Goal: Communication & Community: Answer question/provide support

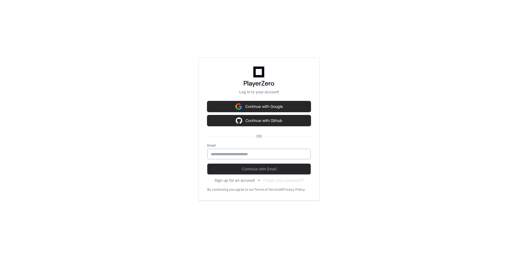
click at [257, 155] on input "email" at bounding box center [259, 154] width 96 height 5
type input "**********"
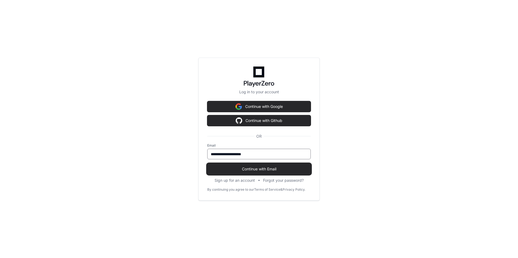
click at [246, 170] on span "Continue with Email" at bounding box center [258, 168] width 103 height 5
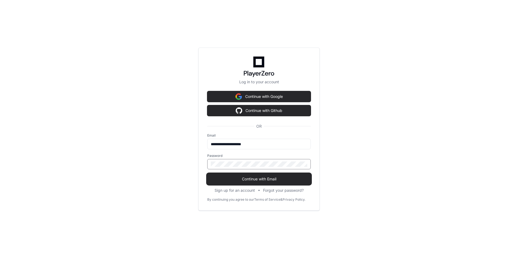
click at [253, 181] on span "Continue with Email" at bounding box center [258, 178] width 103 height 5
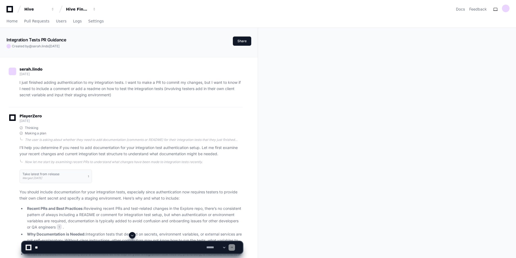
click at [133, 235] on span at bounding box center [132, 235] width 4 height 4
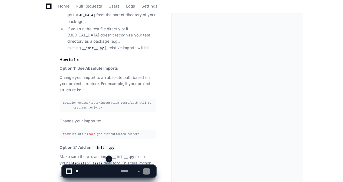
scroll to position [14135, 0]
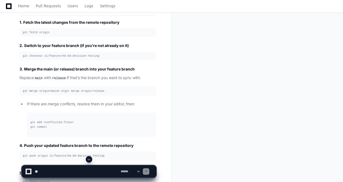
click at [90, 160] on span at bounding box center [89, 160] width 4 height 4
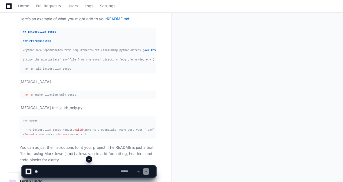
scroll to position [15766, 0]
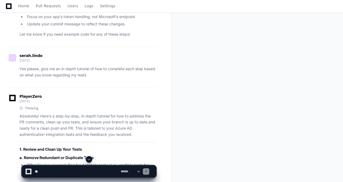
scroll to position [15820, 0]
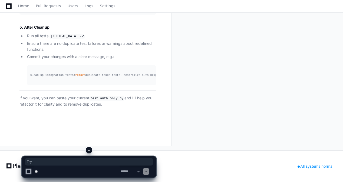
scroll to position [18600, 0]
click at [102, 169] on textarea at bounding box center [77, 172] width 86 height 12
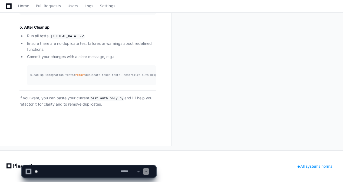
click at [80, 173] on textarea at bounding box center [77, 172] width 86 height 12
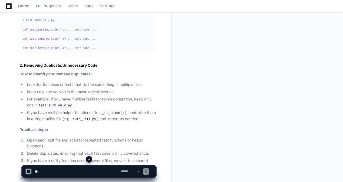
scroll to position [17653, 0]
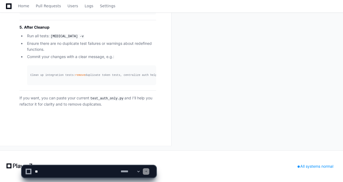
scroll to position [18600, 0]
click at [72, 177] on textarea at bounding box center [77, 172] width 86 height 12
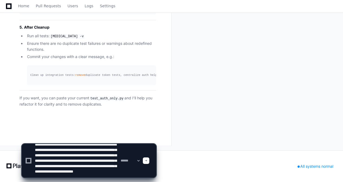
scroll to position [12, 0]
type textarea "**********"
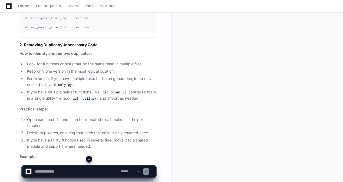
scroll to position [17673, 0]
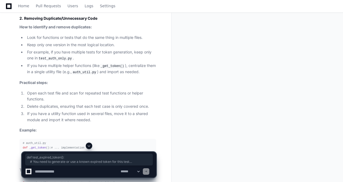
drag, startPoint x: 22, startPoint y: 76, endPoint x: 140, endPoint y: 83, distance: 118.7
copy div "def test_expired_token (): # You need to generate or use a known expired token …"
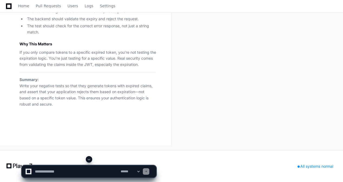
scroll to position [19053, 0]
click at [87, 169] on textarea at bounding box center [77, 172] width 86 height 12
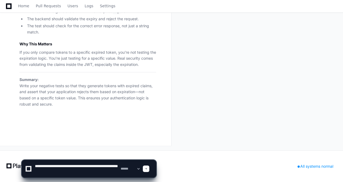
paste textarea "**********"
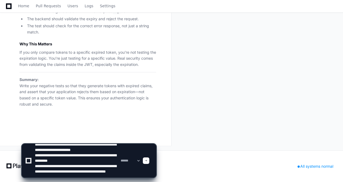
scroll to position [12, 0]
type textarea "**********"
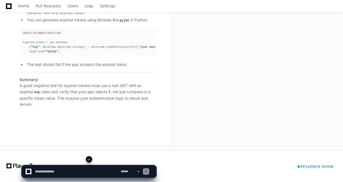
scroll to position [19493, 0]
click at [93, 167] on textarea at bounding box center [77, 172] width 86 height 12
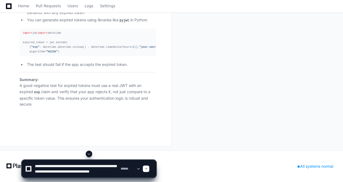
scroll to position [18924, 0]
drag, startPoint x: 101, startPoint y: 173, endPoint x: 93, endPoint y: 171, distance: 8.6
click at [93, 171] on textarea at bounding box center [77, 169] width 86 height 17
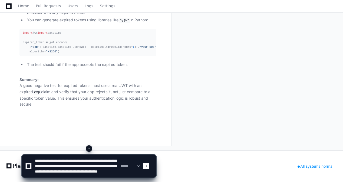
click at [87, 170] on textarea at bounding box center [77, 166] width 86 height 23
click at [87, 171] on textarea at bounding box center [77, 166] width 86 height 23
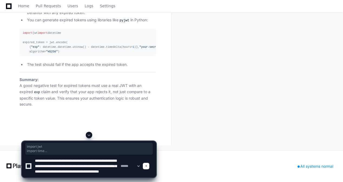
drag, startPoint x: 22, startPoint y: 44, endPoint x: 112, endPoint y: 120, distance: 117.9
copy div "import jwt import time def get_expired_token ( secret, payload ): # Set expirat…"
click at [88, 170] on textarea at bounding box center [77, 166] width 86 height 23
paste textarea "**********"
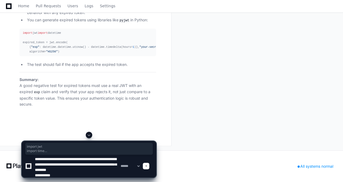
scroll to position [54, 0]
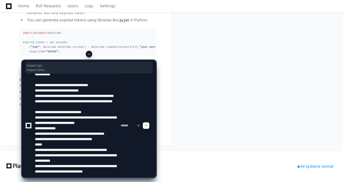
type textarea "**********"
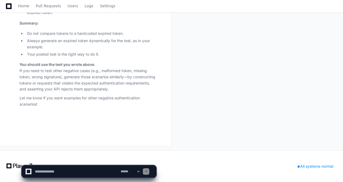
scroll to position [20005, 0]
click at [74, 176] on textarea at bounding box center [77, 172] width 86 height 12
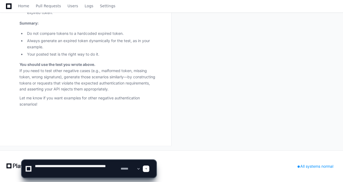
type textarea "**********"
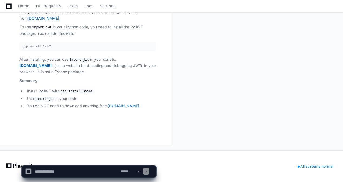
scroll to position [20172, 0]
